Goal: Task Accomplishment & Management: Use online tool/utility

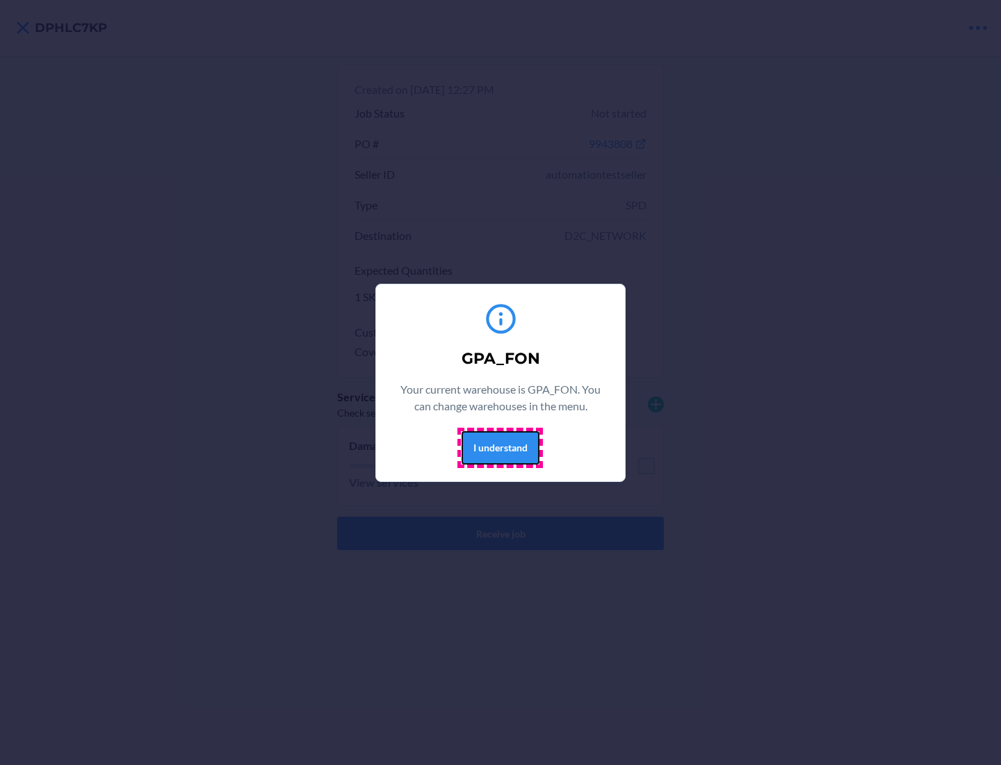
click at [500, 447] on button "I understand" at bounding box center [501, 447] width 78 height 33
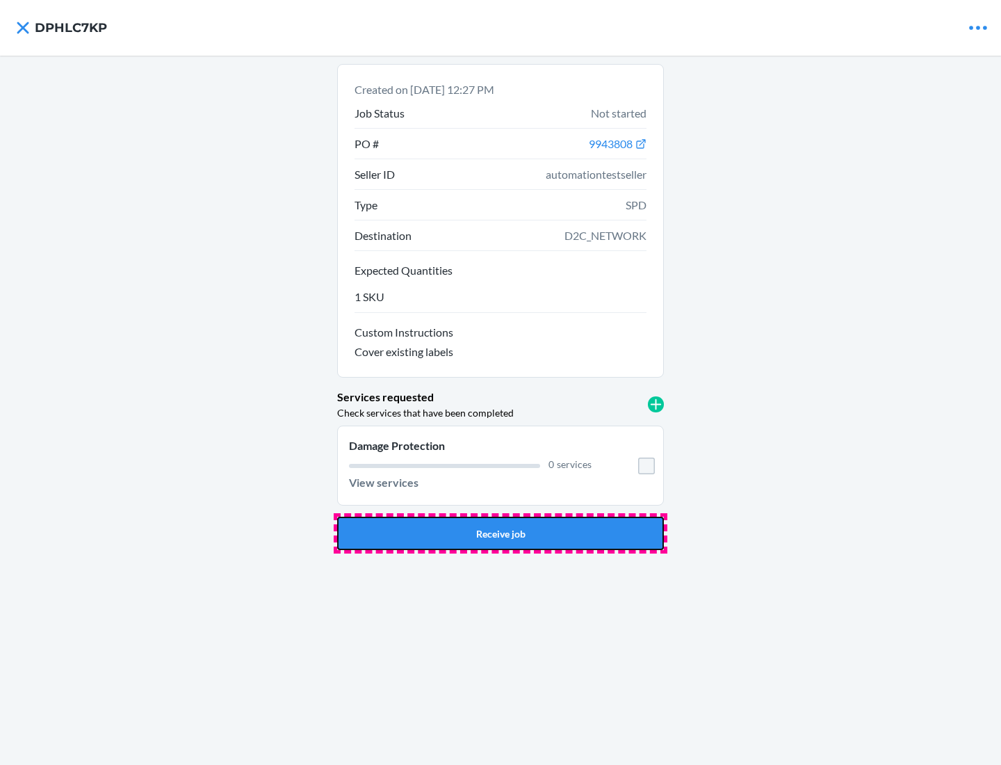
click at [501, 533] on button "Receive job" at bounding box center [500, 533] width 327 height 33
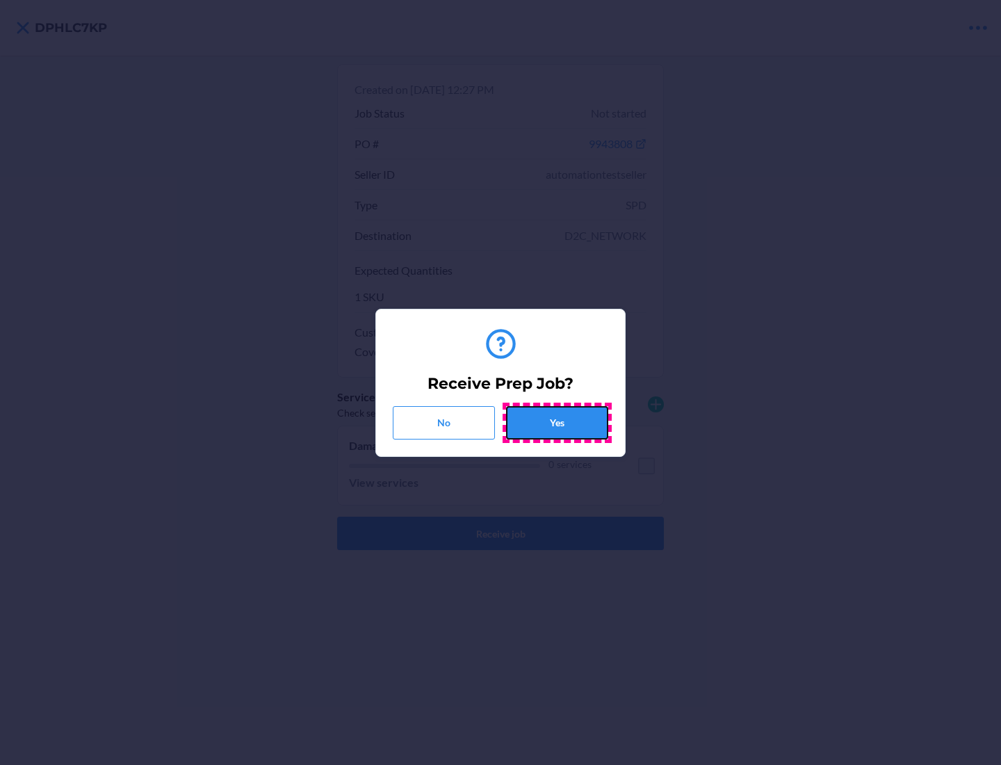
click at [557, 422] on button "Yes" at bounding box center [557, 422] width 102 height 33
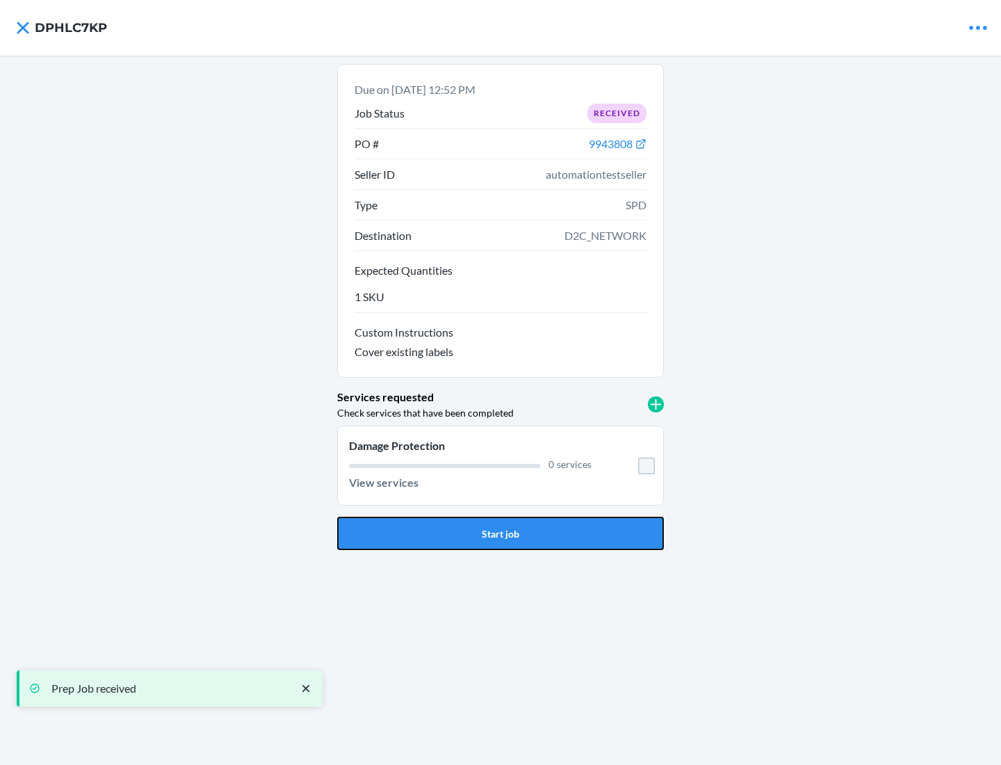
click at [501, 533] on button "Start job" at bounding box center [500, 533] width 327 height 33
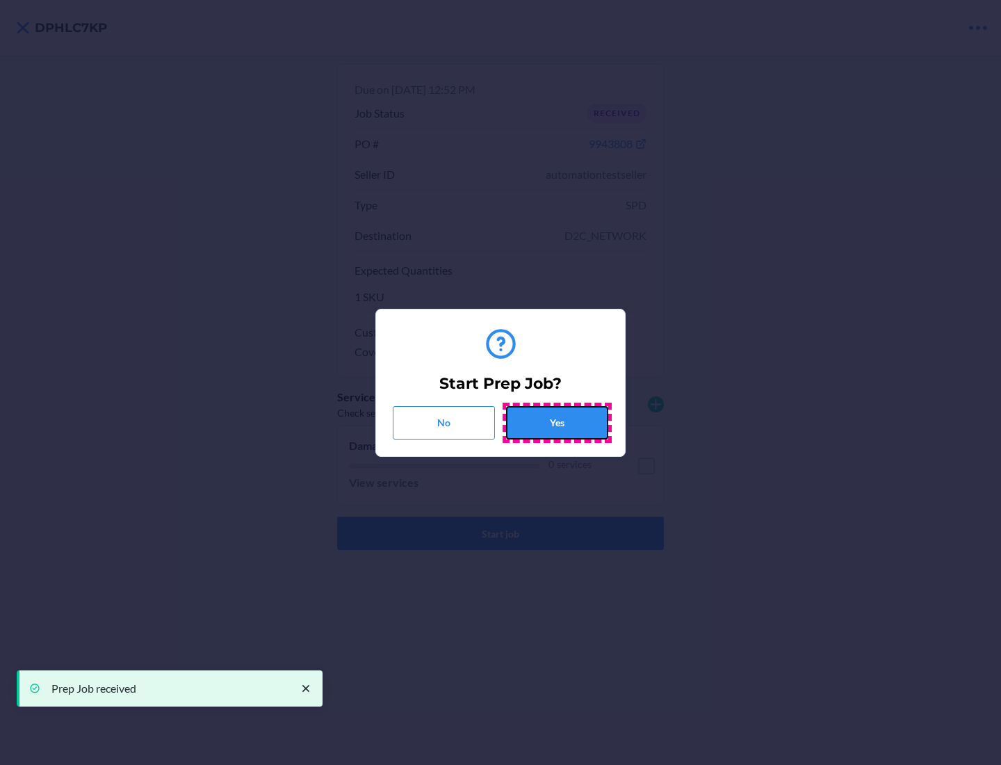
click at [557, 422] on button "Yes" at bounding box center [557, 422] width 102 height 33
